Goal: Information Seeking & Learning: Check status

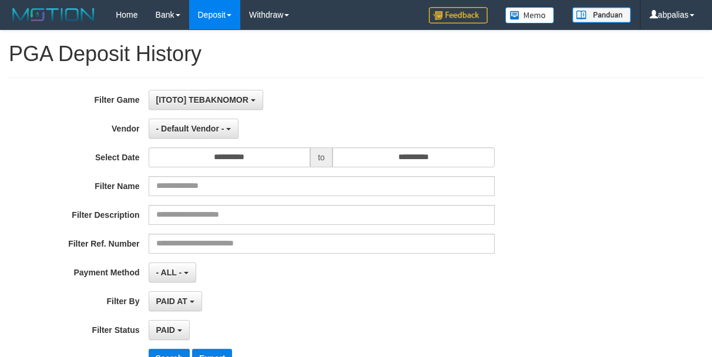
select select "*"
select select "**"
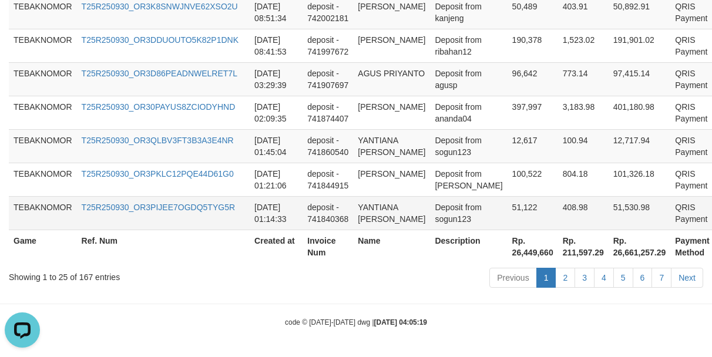
scroll to position [11, 0]
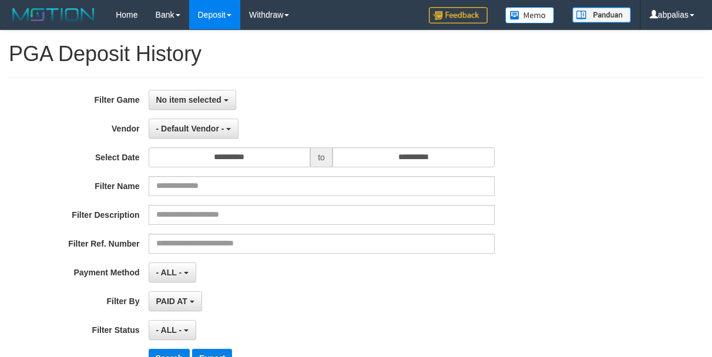
select select
select select "**"
click at [203, 103] on span "No item selected" at bounding box center [188, 99] width 65 height 9
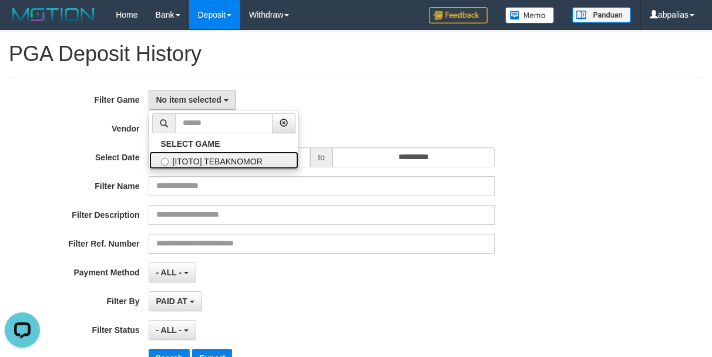
drag, startPoint x: 196, startPoint y: 162, endPoint x: 184, endPoint y: 142, distance: 24.0
click at [196, 162] on label "[ITOTO] TEBAKNOMOR" at bounding box center [223, 161] width 149 height 18
select select "***"
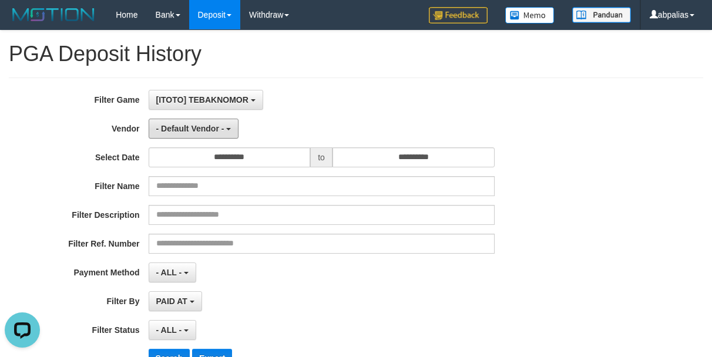
drag, startPoint x: 174, startPoint y: 125, endPoint x: 169, endPoint y: 143, distance: 18.8
click at [174, 126] on span "- Default Vendor -" at bounding box center [190, 128] width 68 height 9
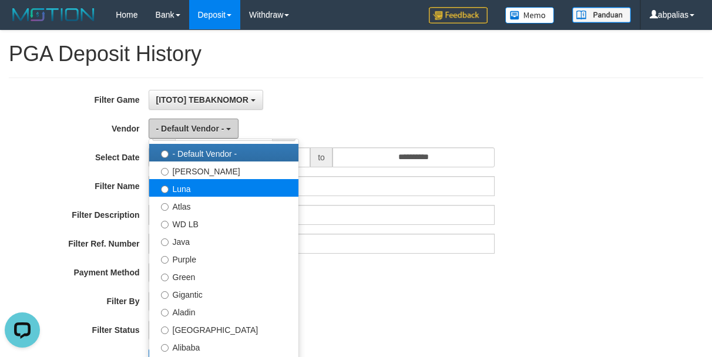
scroll to position [0, 0]
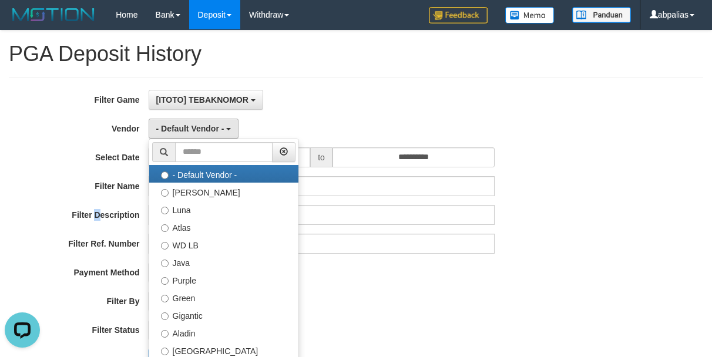
drag, startPoint x: 96, startPoint y: 219, endPoint x: 207, endPoint y: 185, distance: 115.6
click at [96, 217] on label "Filter Description" at bounding box center [74, 213] width 149 height 16
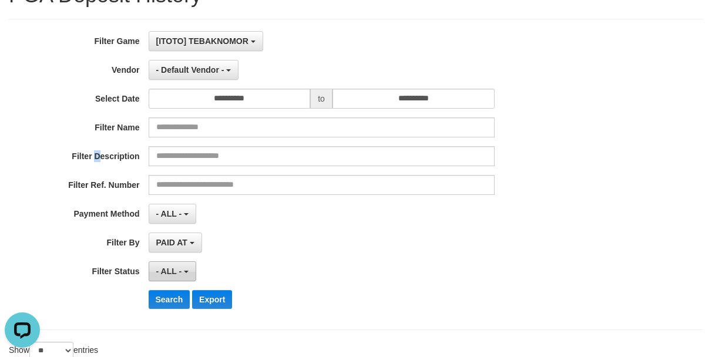
click at [172, 273] on span "- ALL -" at bounding box center [169, 271] width 26 height 9
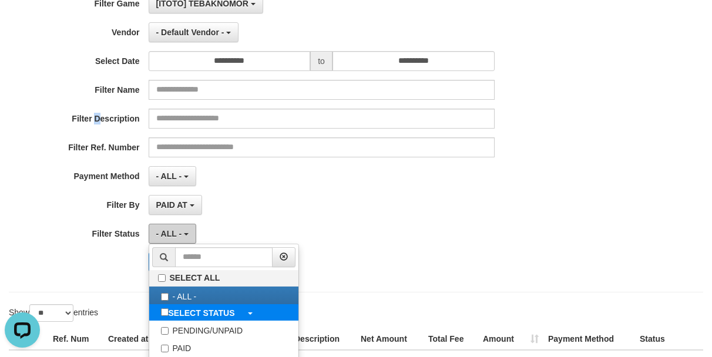
scroll to position [118, 0]
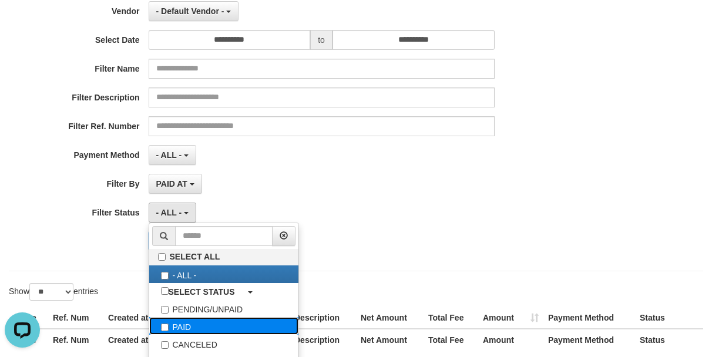
click at [199, 323] on label "PAID" at bounding box center [223, 326] width 149 height 18
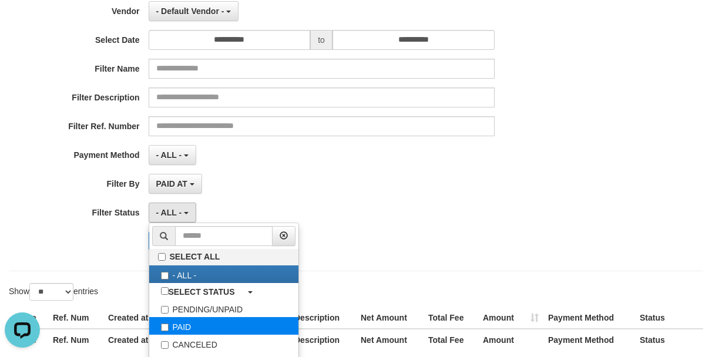
select select "*"
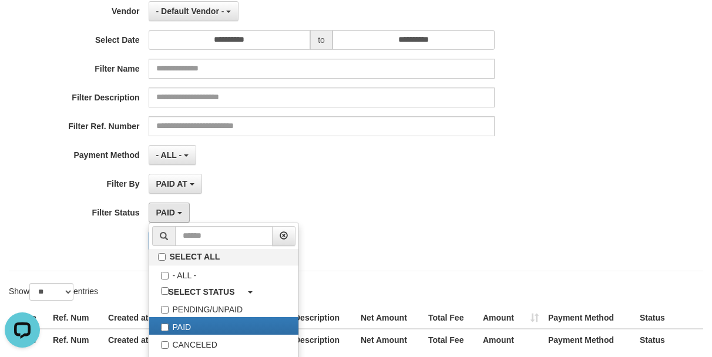
click at [121, 248] on div "Search Export" at bounding box center [297, 241] width 594 height 19
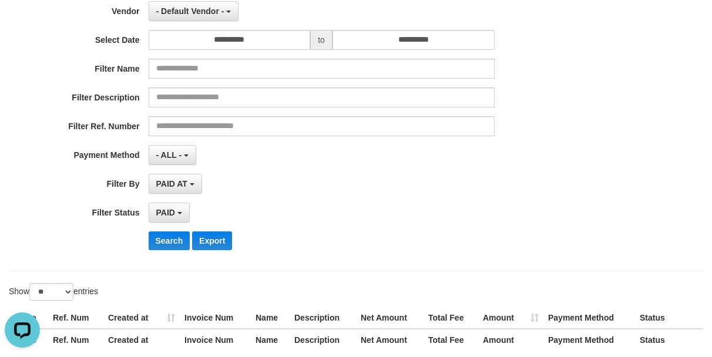
click at [190, 244] on div "Search Export" at bounding box center [372, 241] width 446 height 19
click at [168, 239] on button "Search" at bounding box center [170, 241] width 42 height 19
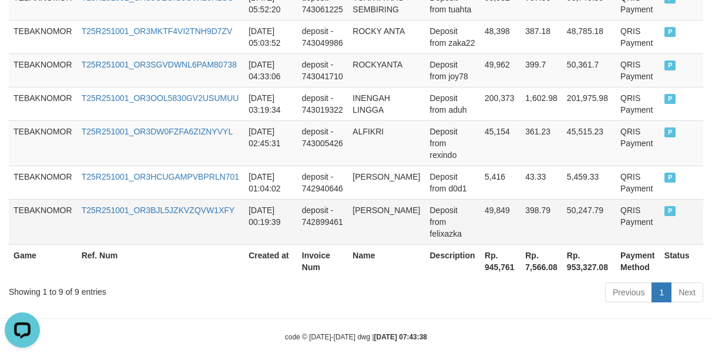
scroll to position [589, 0]
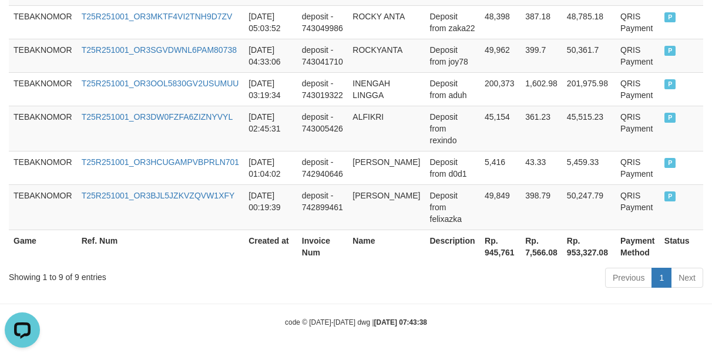
click at [488, 253] on th "Rp. 945,761" at bounding box center [500, 247] width 41 height 34
copy th "945,761"
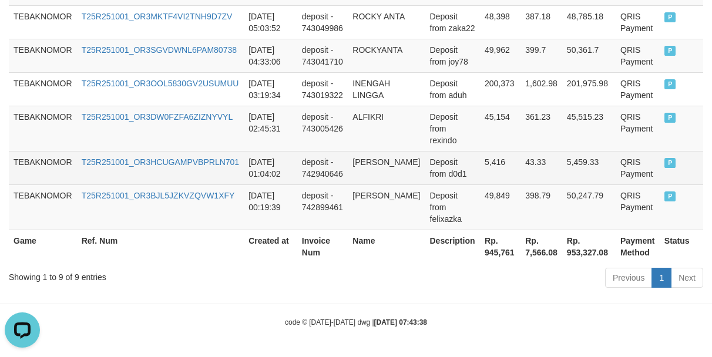
drag, startPoint x: 340, startPoint y: 169, endPoint x: 300, endPoint y: 169, distance: 39.4
click at [340, 169] on td "deposit - 742940646" at bounding box center [322, 168] width 51 height 34
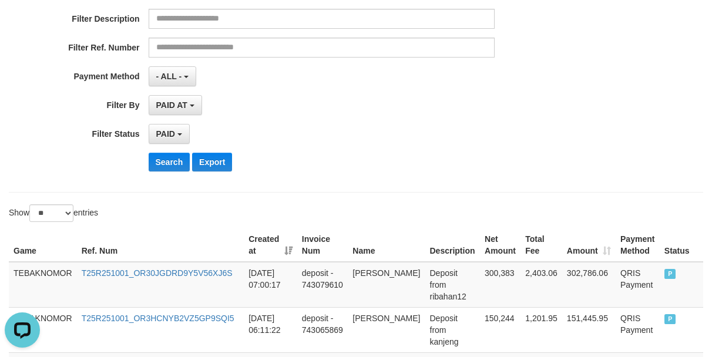
scroll to position [60, 0]
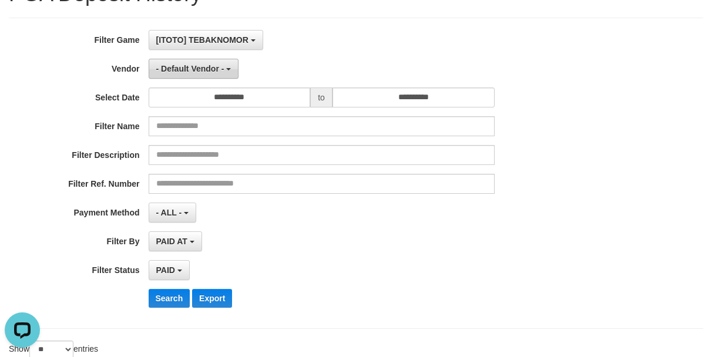
click at [190, 68] on span "- Default Vendor -" at bounding box center [190, 68] width 68 height 9
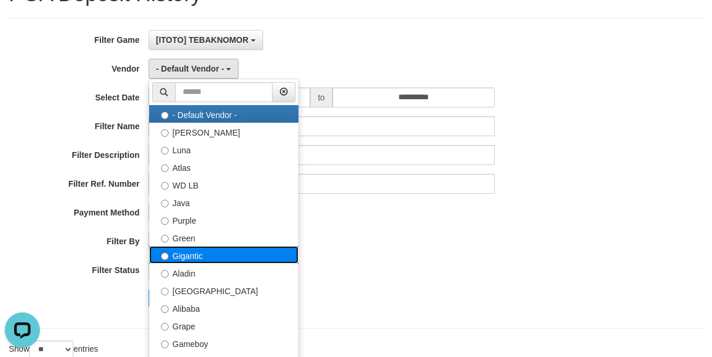
click at [218, 253] on label "Gigantic" at bounding box center [223, 255] width 149 height 18
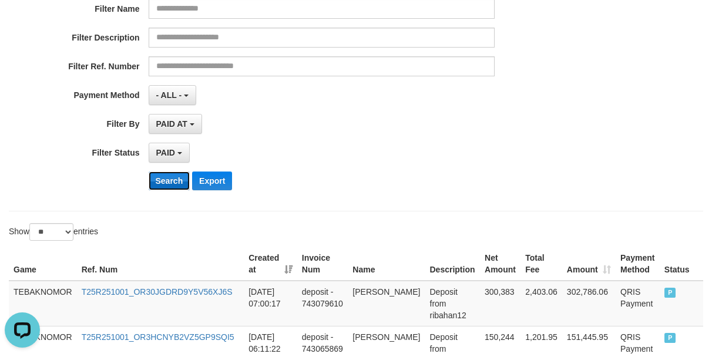
click at [162, 180] on button "Search" at bounding box center [170, 181] width 42 height 19
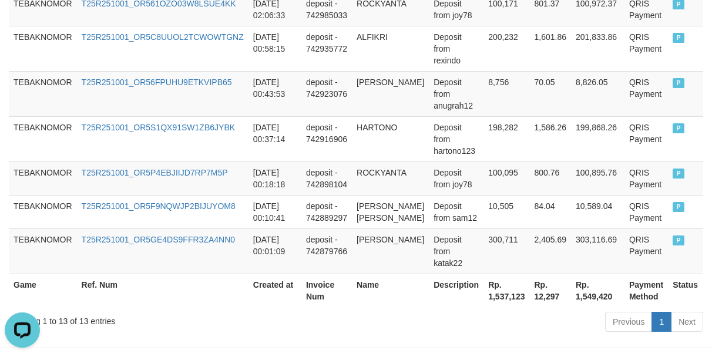
scroll to position [735, 0]
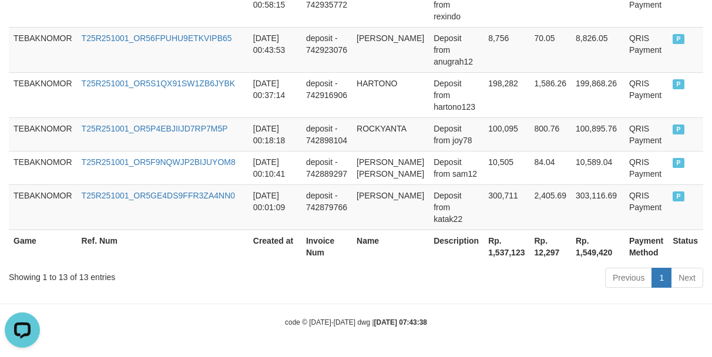
click at [486, 259] on th "Rp. 1,537,123" at bounding box center [507, 247] width 46 height 34
copy th "1,537,123"
click at [429, 118] on td "Deposit from joy78" at bounding box center [456, 135] width 55 height 34
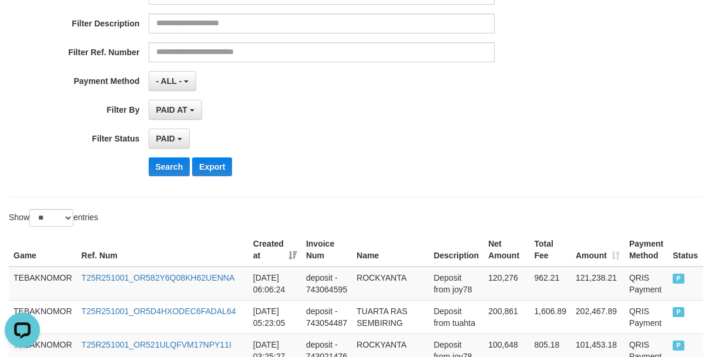
scroll to position [88, 0]
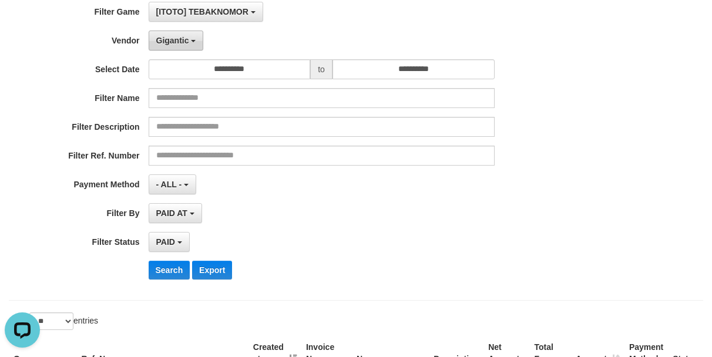
click at [166, 38] on span "Gigantic" at bounding box center [172, 40] width 33 height 9
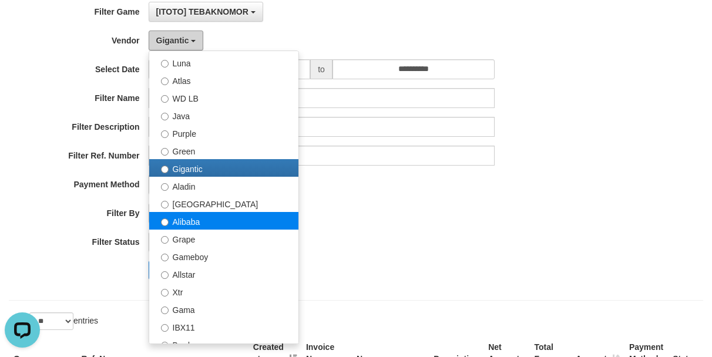
scroll to position [118, 0]
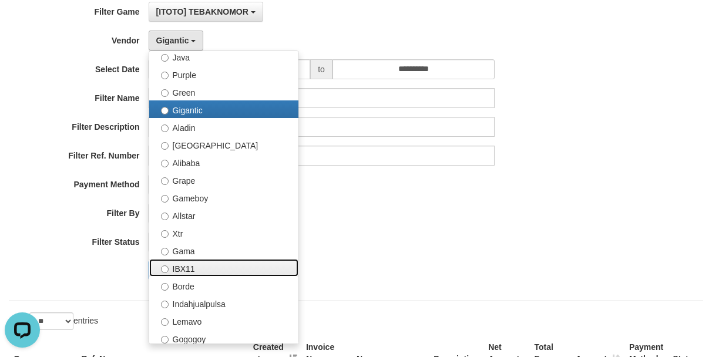
click at [216, 264] on label "IBX11" at bounding box center [223, 268] width 149 height 18
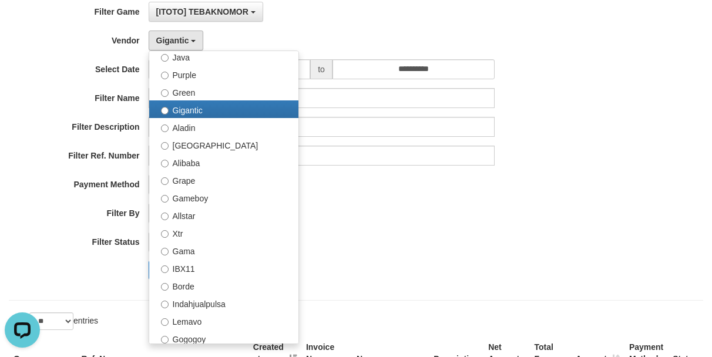
select select "**********"
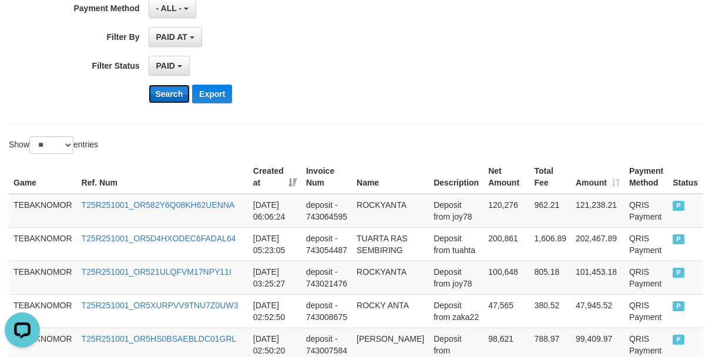
click at [170, 93] on button "Search" at bounding box center [170, 94] width 42 height 19
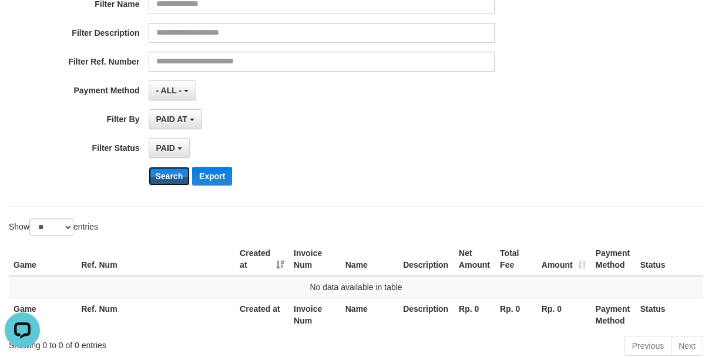
scroll to position [74, 0]
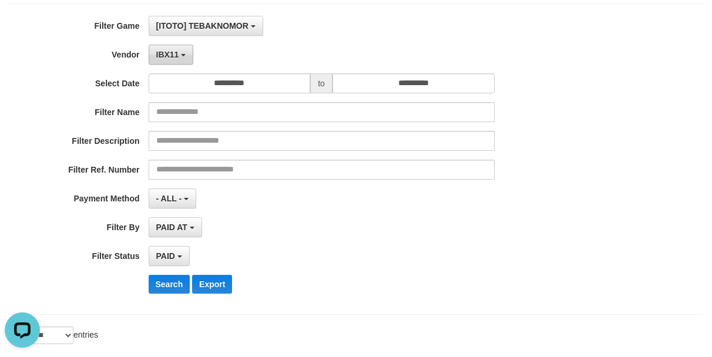
click at [173, 60] on button "IBX11" at bounding box center [171, 55] width 45 height 20
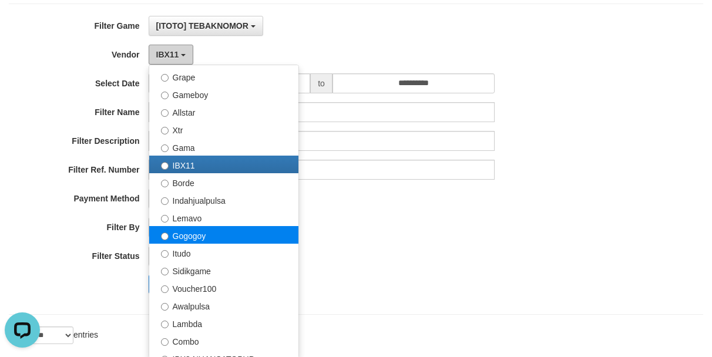
scroll to position [294, 0]
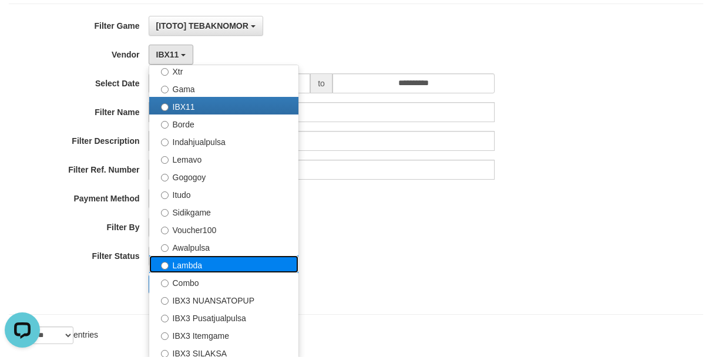
click at [211, 264] on label "Lambda" at bounding box center [223, 265] width 149 height 18
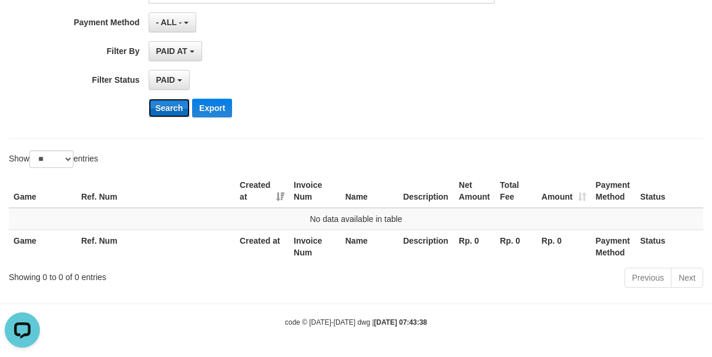
click at [161, 103] on button "Search" at bounding box center [170, 108] width 42 height 19
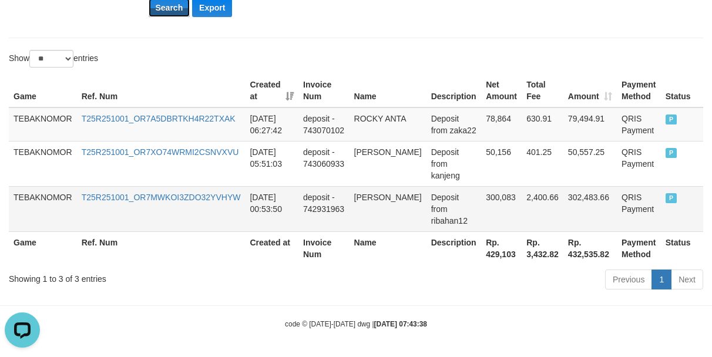
scroll to position [353, 0]
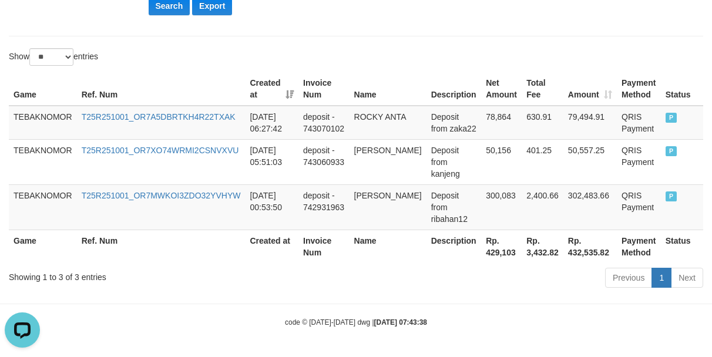
click at [498, 263] on th "Rp. 429,103" at bounding box center [501, 247] width 41 height 34
click at [488, 257] on th "Rp. 429,103" at bounding box center [501, 247] width 41 height 34
copy th "429,103"
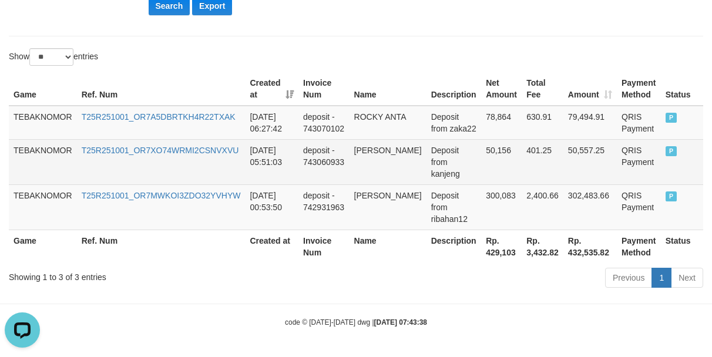
click at [379, 180] on td "[PERSON_NAME]" at bounding box center [388, 161] width 77 height 45
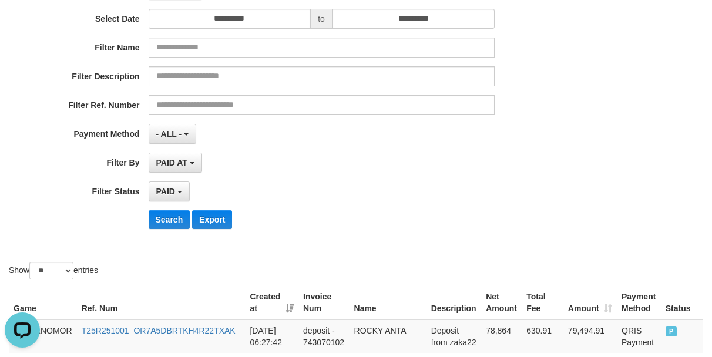
scroll to position [118, 0]
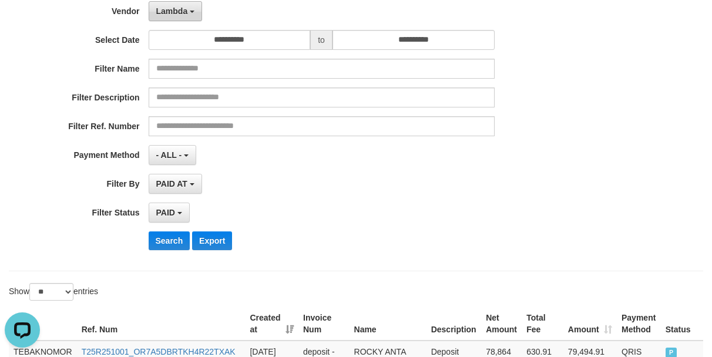
click at [181, 18] on button "Lambda" at bounding box center [176, 11] width 54 height 20
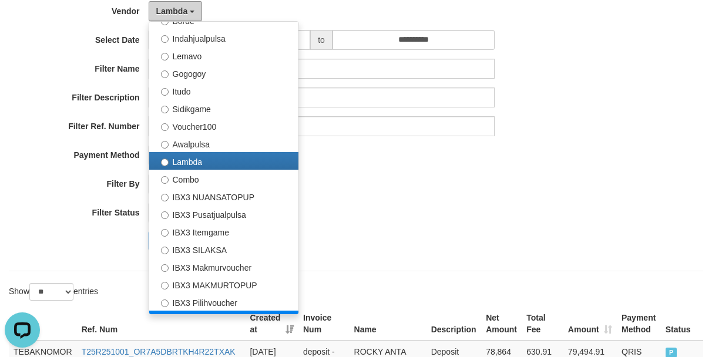
scroll to position [438, 0]
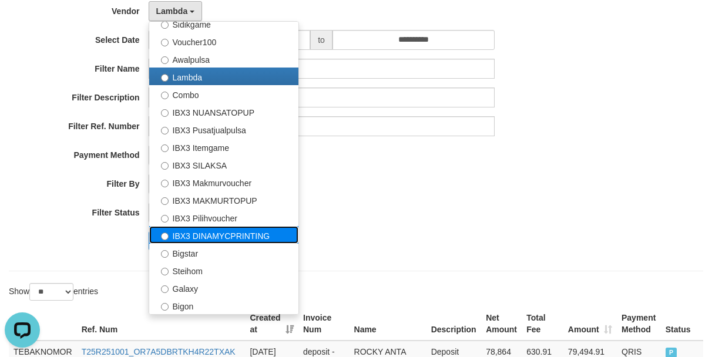
click at [203, 233] on label "IBX3 DINAMYCPRINTING" at bounding box center [223, 235] width 149 height 18
select select "**********"
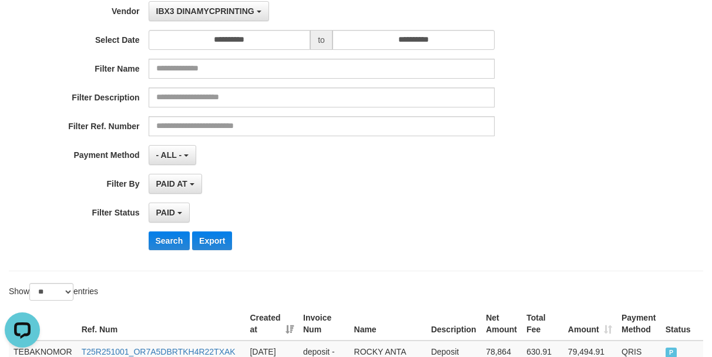
click at [160, 228] on div "**********" at bounding box center [297, 115] width 594 height 287
click at [159, 242] on button "Search" at bounding box center [170, 241] width 42 height 19
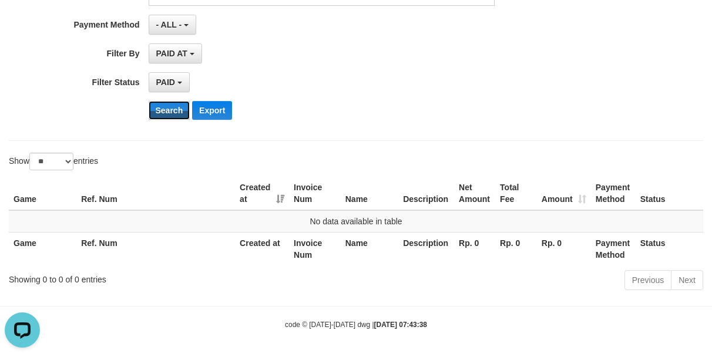
scroll to position [250, 0]
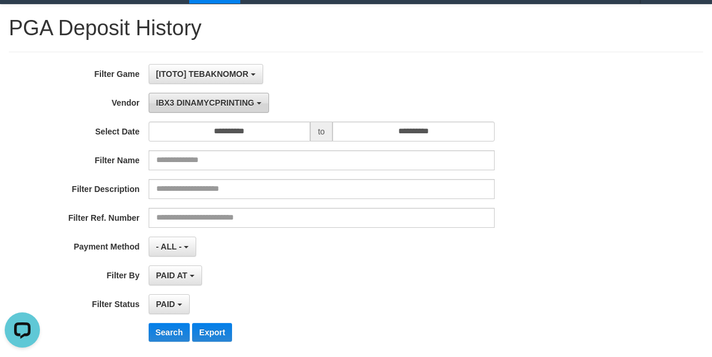
scroll to position [15, 0]
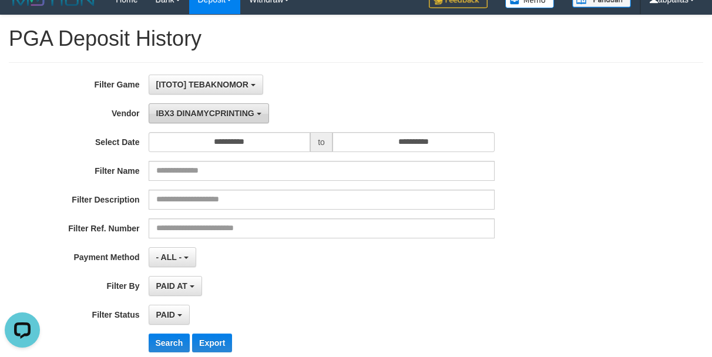
click at [186, 105] on button "IBX3 DINAMYCPRINTING" at bounding box center [209, 113] width 120 height 20
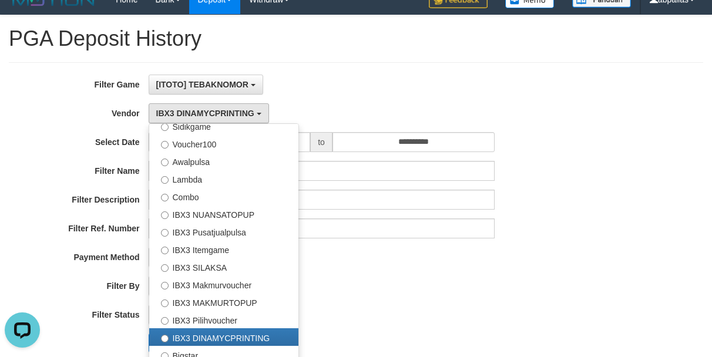
drag, startPoint x: 117, startPoint y: 156, endPoint x: 186, endPoint y: 137, distance: 71.3
click at [118, 155] on div "**********" at bounding box center [297, 218] width 594 height 287
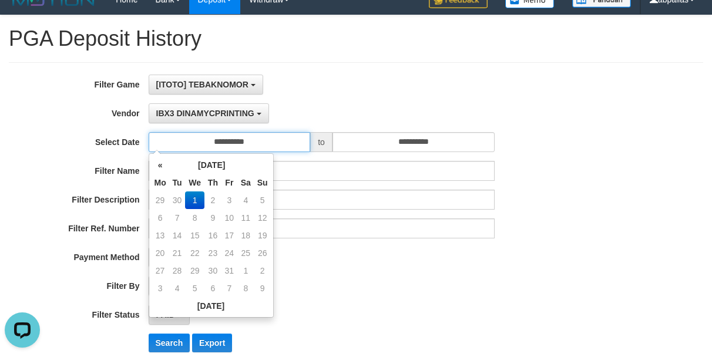
click at [186, 137] on input "**********" at bounding box center [230, 142] width 162 height 20
click at [159, 165] on th "«" at bounding box center [161, 165] width 18 height 18
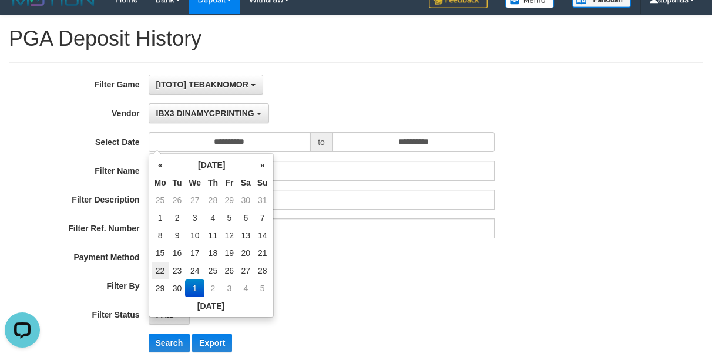
click at [158, 274] on td "22" at bounding box center [161, 271] width 18 height 18
type input "**********"
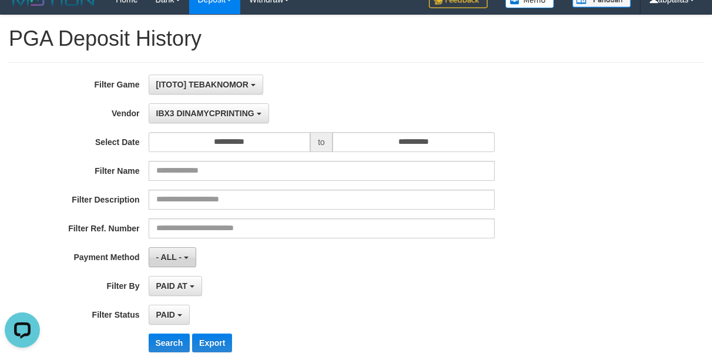
drag, startPoint x: 443, startPoint y: 280, endPoint x: 195, endPoint y: 267, distance: 249.0
click at [441, 282] on div "PAID AT PAID AT CREATED AT" at bounding box center [322, 286] width 346 height 20
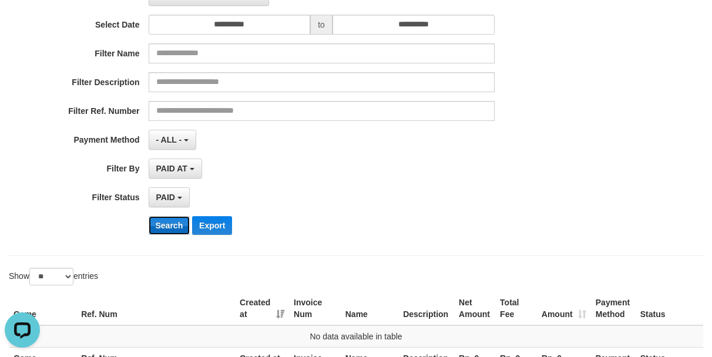
click at [172, 229] on button "Search" at bounding box center [170, 225] width 42 height 19
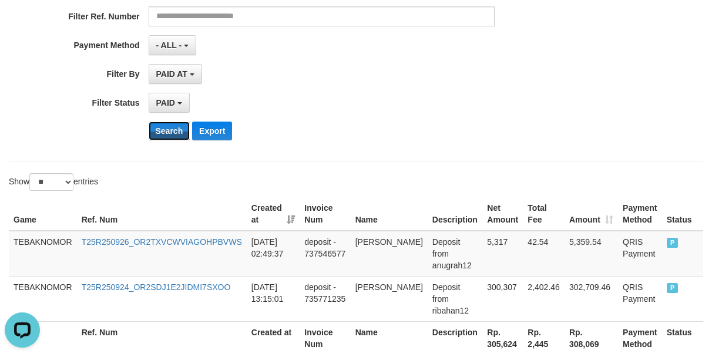
scroll to position [319, 0]
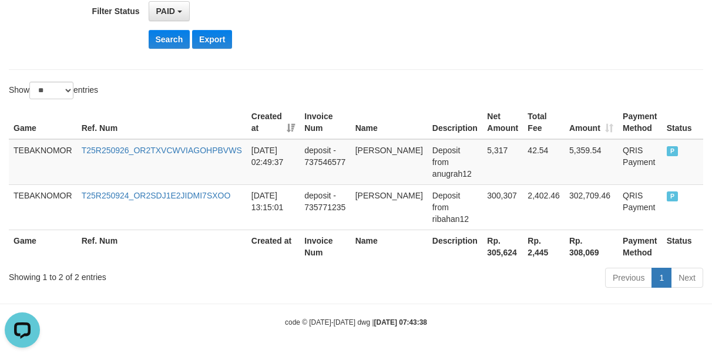
click at [483, 255] on th "Rp. 305,624" at bounding box center [503, 247] width 41 height 34
copy th "305,624"
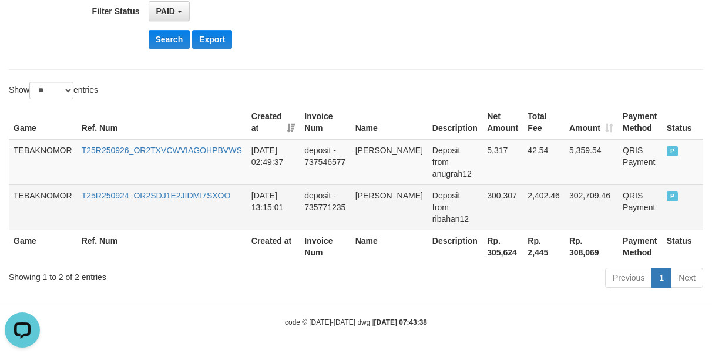
drag, startPoint x: 349, startPoint y: 208, endPoint x: 256, endPoint y: 199, distance: 93.9
click at [350, 209] on td "deposit - 735771235" at bounding box center [325, 207] width 51 height 45
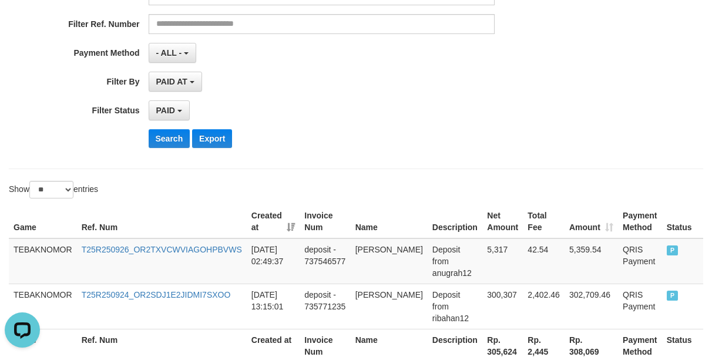
scroll to position [25, 0]
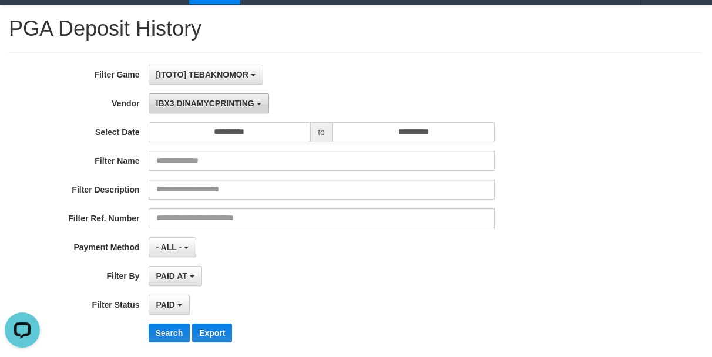
click at [179, 101] on span "IBX3 DINAMYCPRINTING" at bounding box center [205, 103] width 98 height 9
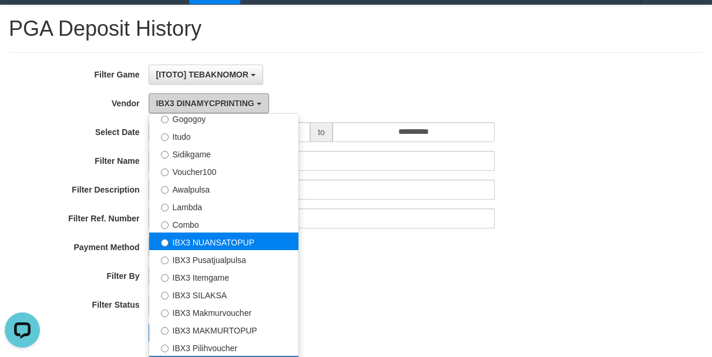
scroll to position [380, 0]
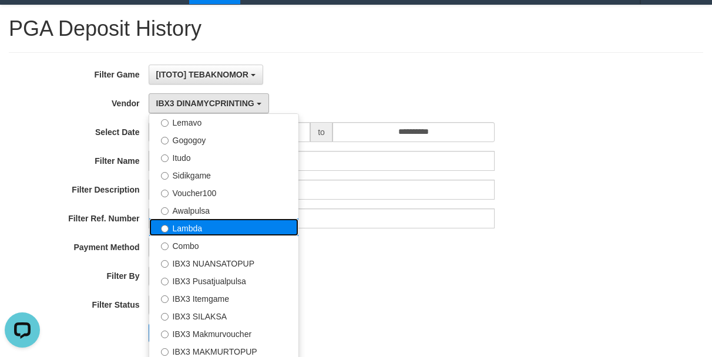
click at [190, 230] on label "Lambda" at bounding box center [223, 228] width 149 height 18
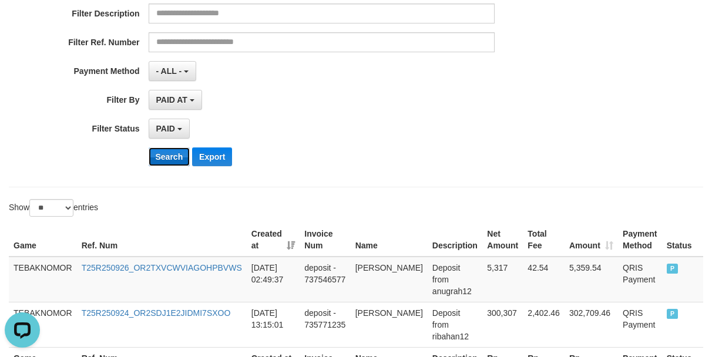
click at [170, 158] on button "Search" at bounding box center [170, 157] width 42 height 19
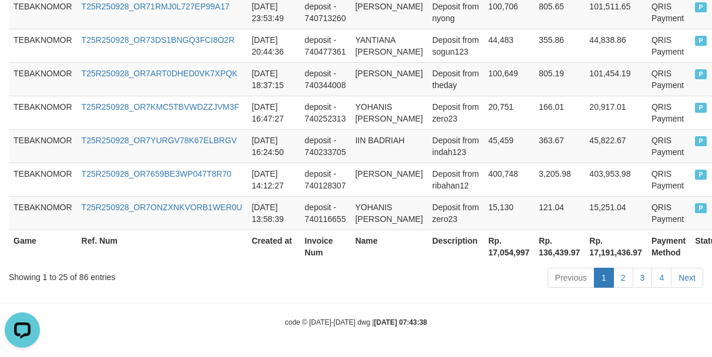
scroll to position [1125, 0]
click at [502, 253] on th "Rp. 17,054,997" at bounding box center [509, 247] width 51 height 34
click at [501, 253] on th "Rp. 17,054,997" at bounding box center [509, 247] width 51 height 34
copy th "17,054,997"
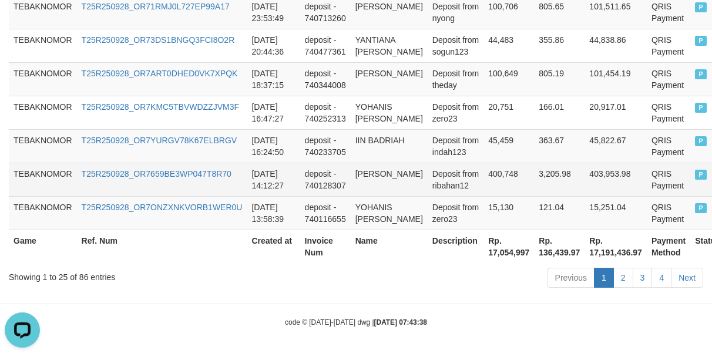
drag, startPoint x: 378, startPoint y: 158, endPoint x: 350, endPoint y: 156, distance: 27.7
click at [379, 163] on td "[PERSON_NAME]" at bounding box center [389, 180] width 77 height 34
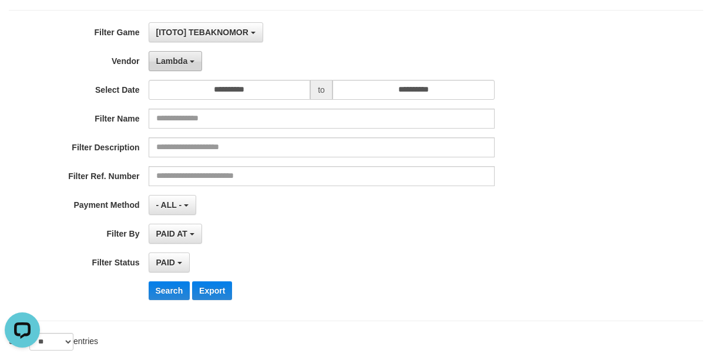
scroll to position [67, 0]
click at [171, 61] on span "Lambda" at bounding box center [172, 61] width 32 height 9
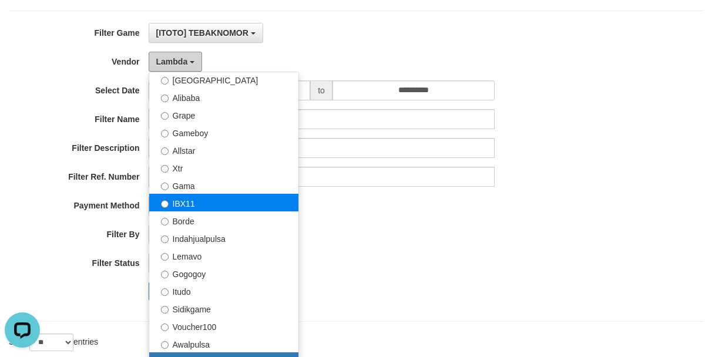
scroll to position [203, 0]
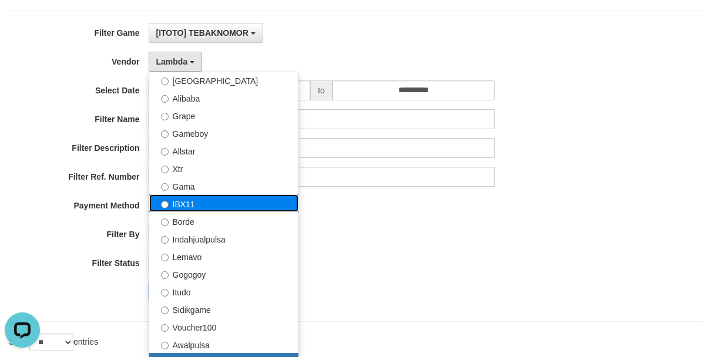
click at [206, 206] on label "IBX11" at bounding box center [223, 204] width 149 height 18
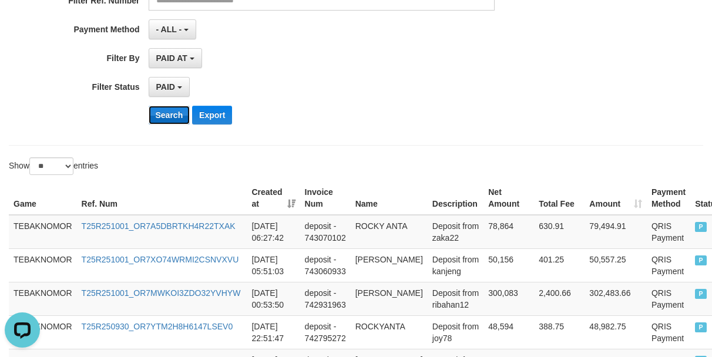
click at [173, 113] on button "Search" at bounding box center [170, 115] width 42 height 19
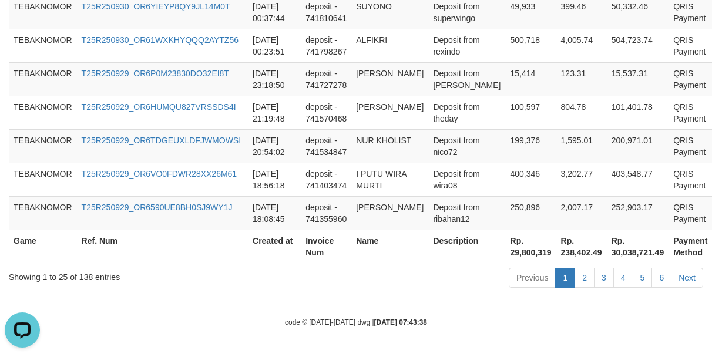
scroll to position [1219, 0]
click at [506, 257] on th "Rp. 29,800,319" at bounding box center [531, 247] width 51 height 34
copy th "29,800,319"
drag, startPoint x: 367, startPoint y: 50, endPoint x: 271, endPoint y: 144, distance: 134.3
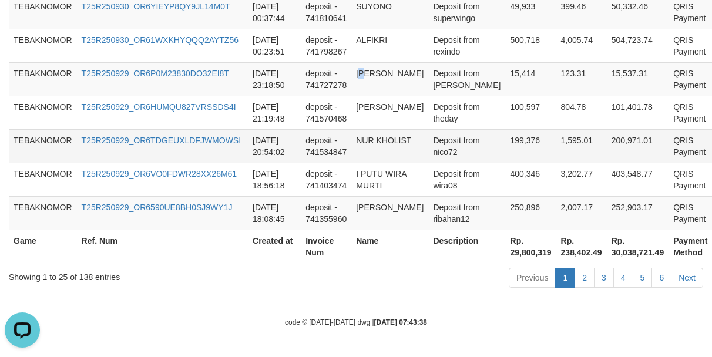
click at [367, 62] on td "ANDRIA CANDRA PUTRA" at bounding box center [389, 79] width 77 height 34
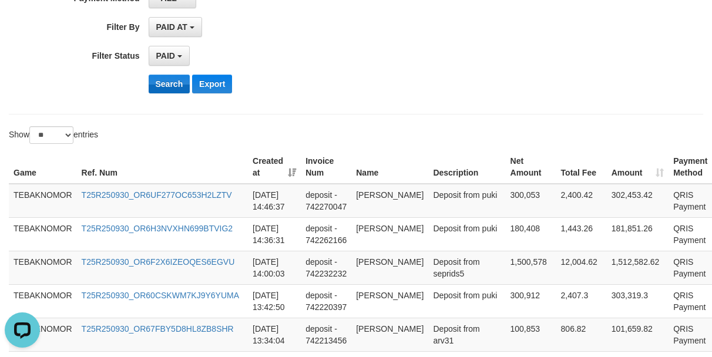
scroll to position [102, 0]
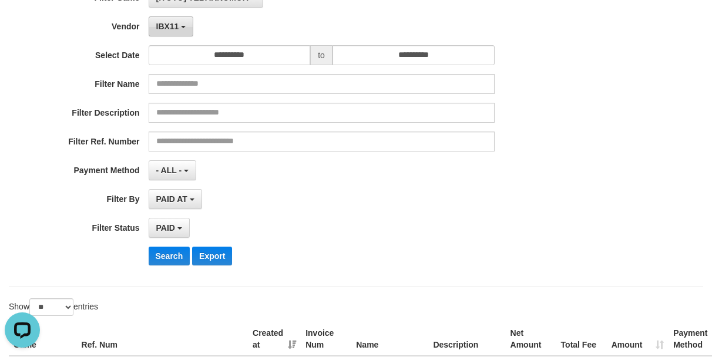
click at [155, 17] on button "IBX11" at bounding box center [171, 26] width 45 height 20
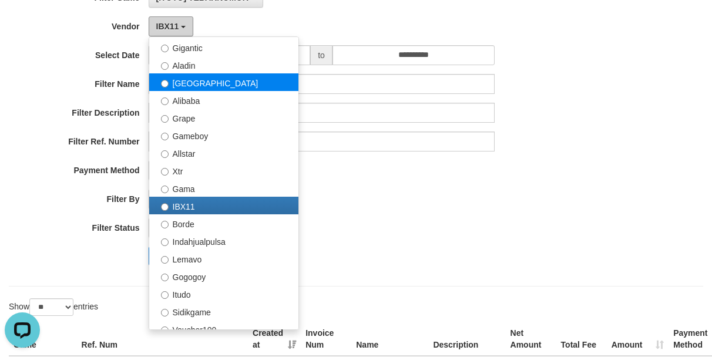
scroll to position [145, 0]
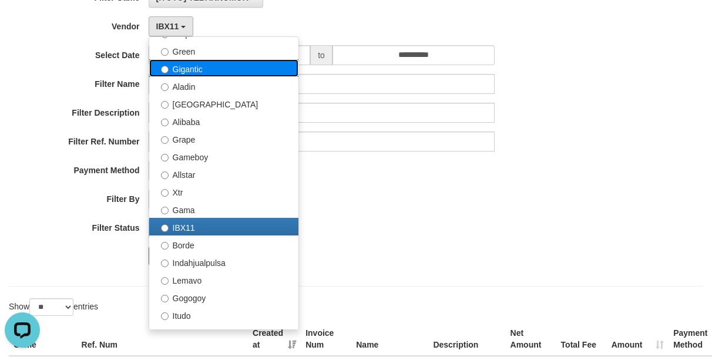
click at [195, 72] on label "Gigantic" at bounding box center [223, 68] width 149 height 18
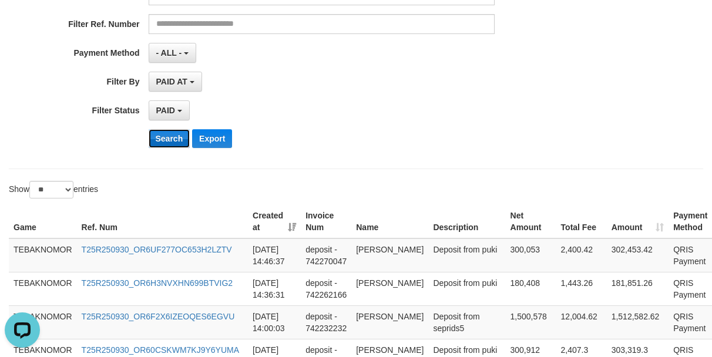
click at [178, 132] on button "Search" at bounding box center [170, 138] width 42 height 19
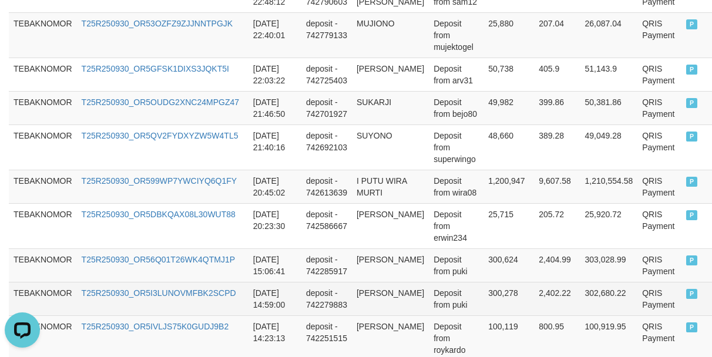
scroll to position [1231, 0]
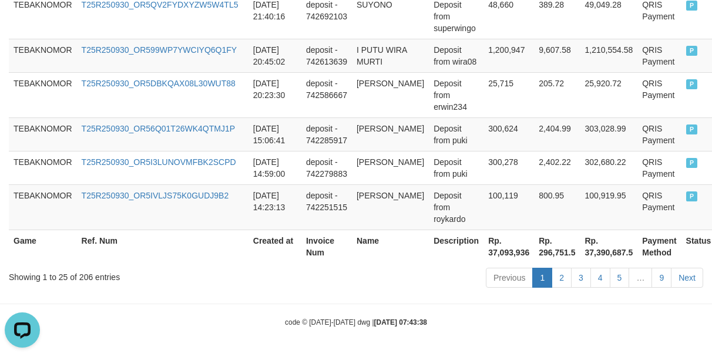
click at [487, 252] on th "Rp. 37,093,936" at bounding box center [509, 247] width 51 height 34
copy th "37,093,936"
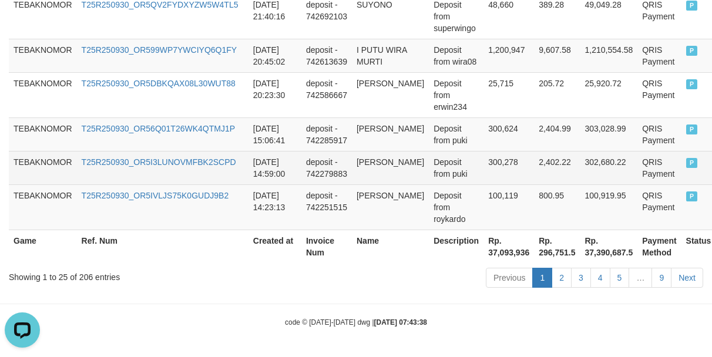
click at [356, 182] on td "MUHAMMAD FUAD AZIZ" at bounding box center [390, 168] width 77 height 34
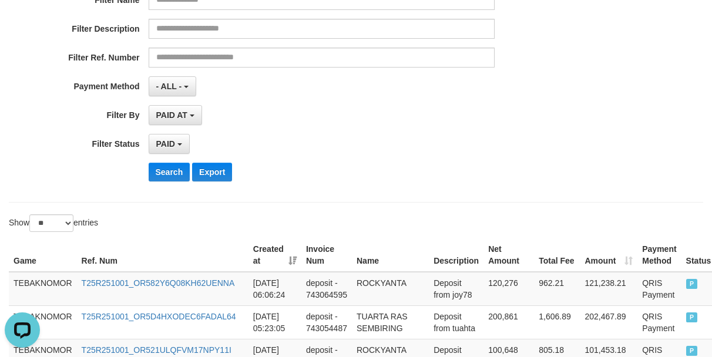
scroll to position [55, 0]
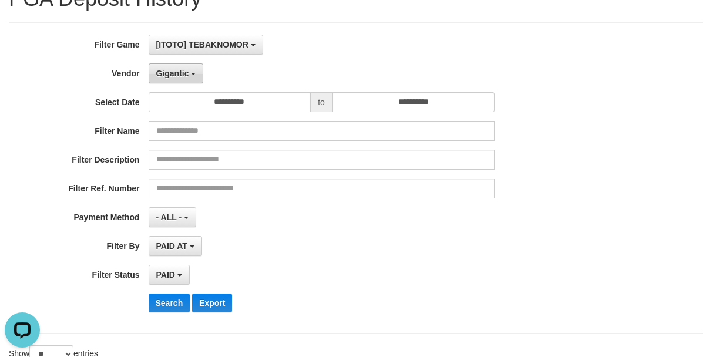
click at [162, 81] on button "Gigantic" at bounding box center [176, 73] width 55 height 20
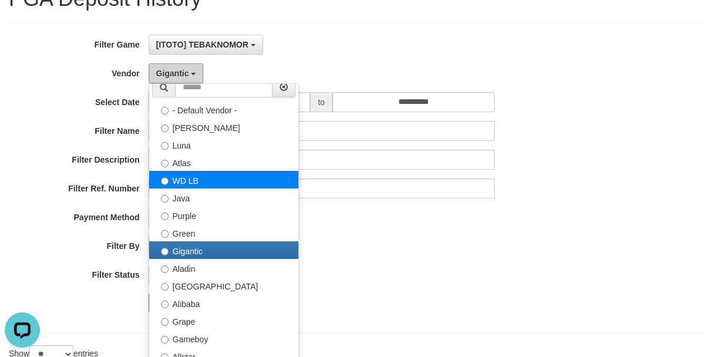
scroll to position [0, 0]
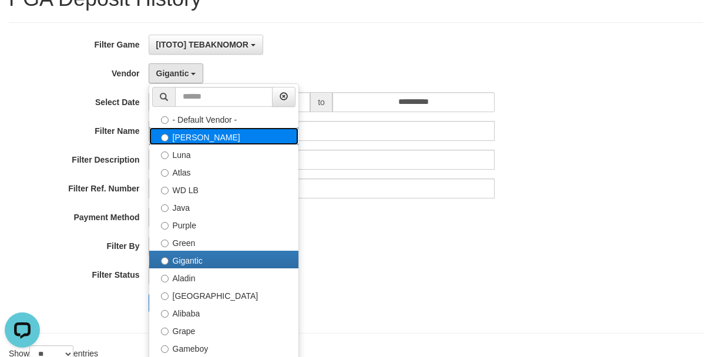
click at [188, 128] on label "[PERSON_NAME]" at bounding box center [223, 137] width 149 height 18
select select "**********"
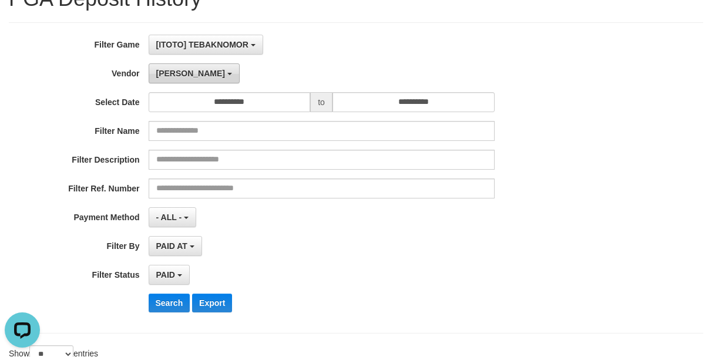
click at [162, 65] on button "[PERSON_NAME]" at bounding box center [194, 73] width 91 height 20
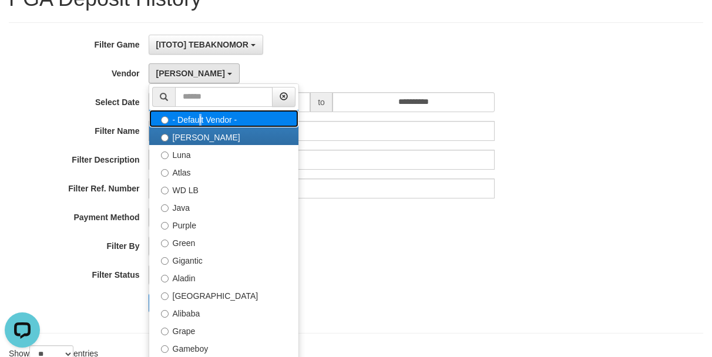
click at [198, 122] on label "- Default Vendor -" at bounding box center [223, 119] width 149 height 18
click at [197, 122] on label "- Default Vendor -" at bounding box center [223, 119] width 149 height 18
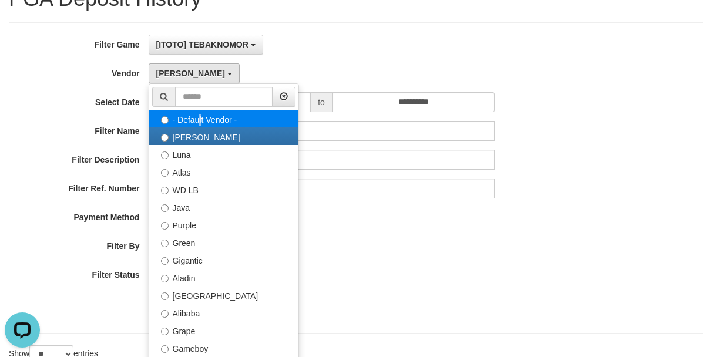
select select
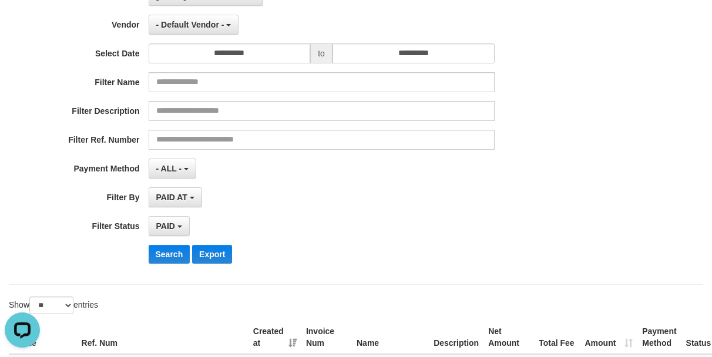
scroll to position [173, 0]
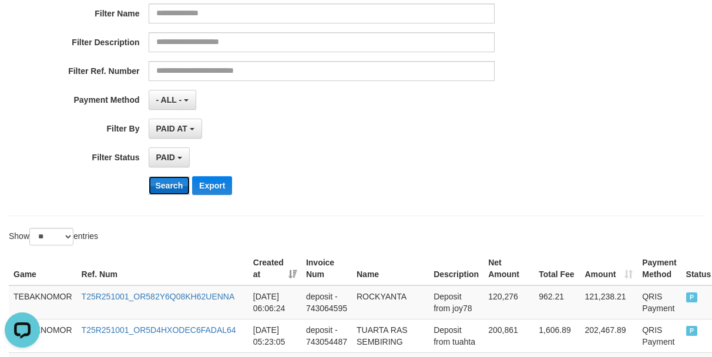
click at [164, 188] on button "Search" at bounding box center [170, 185] width 42 height 19
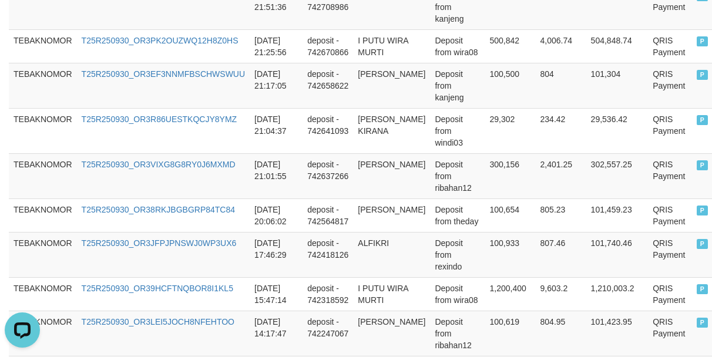
scroll to position [1301, 0]
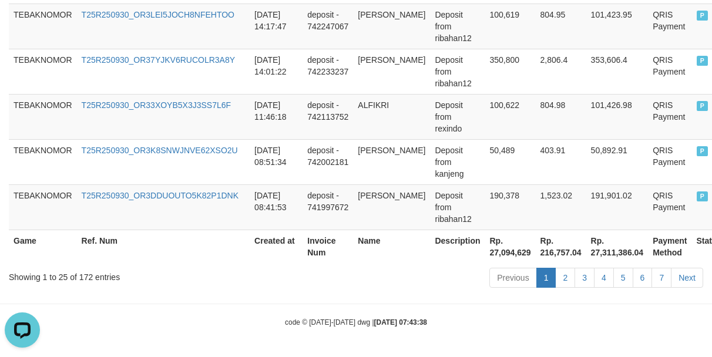
click at [500, 250] on th "Rp. 27,094,629" at bounding box center [510, 247] width 51 height 34
copy th "27,094,629"
click at [456, 115] on td "Deposit from rexindo" at bounding box center [457, 116] width 55 height 45
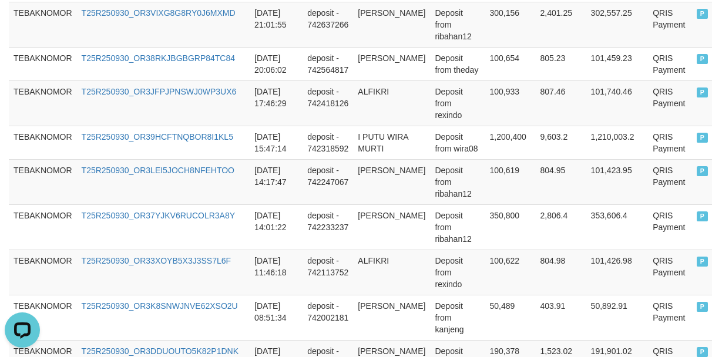
scroll to position [1007, 0]
